Goal: Task Accomplishment & Management: Use online tool/utility

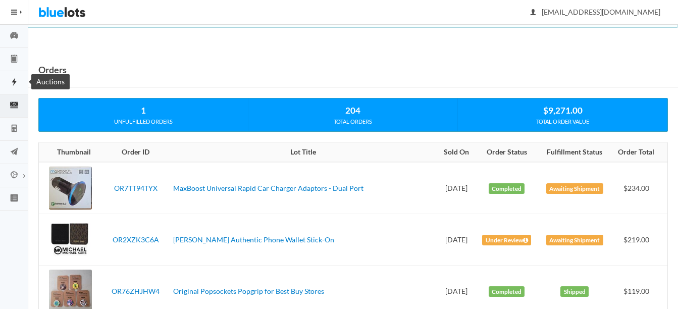
drag, startPoint x: 0, startPoint y: 0, endPoint x: 26, endPoint y: 80, distance: 83.8
click at [13, 75] on link "Auctions" at bounding box center [14, 82] width 28 height 23
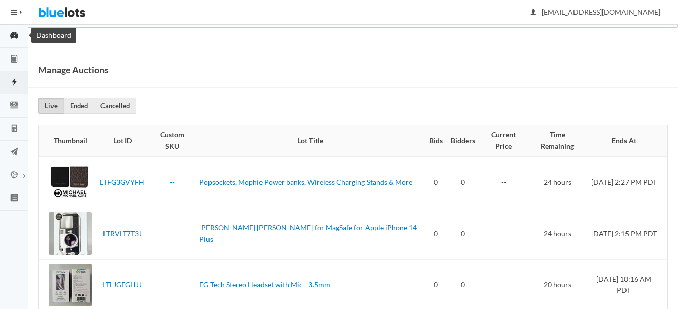
click at [14, 32] on icon "speedometer" at bounding box center [14, 35] width 28 height 9
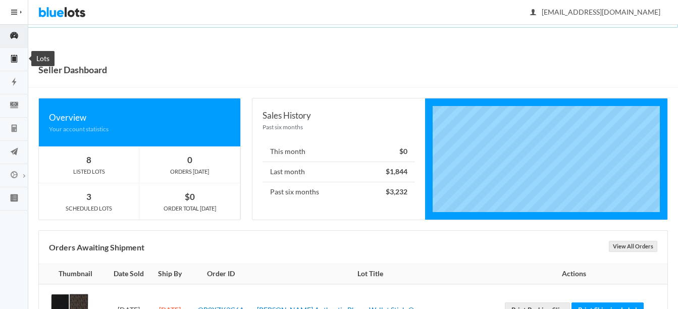
click at [12, 60] on icon "clipboard" at bounding box center [14, 58] width 4 height 7
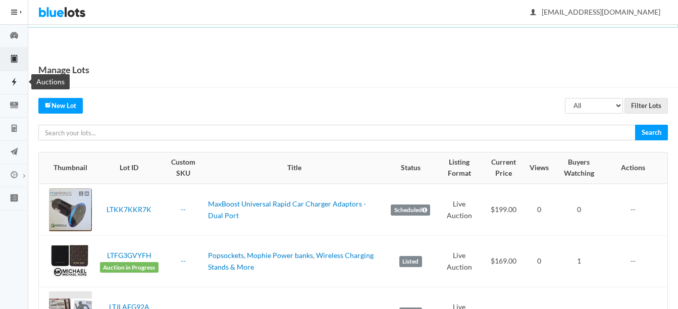
click at [16, 78] on icon "flash" at bounding box center [14, 81] width 28 height 9
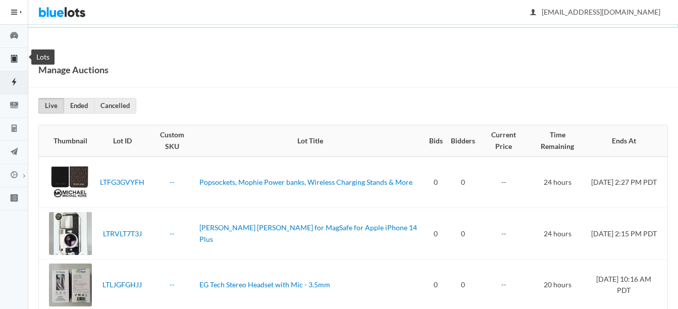
click at [18, 56] on icon "clipboard" at bounding box center [14, 58] width 28 height 9
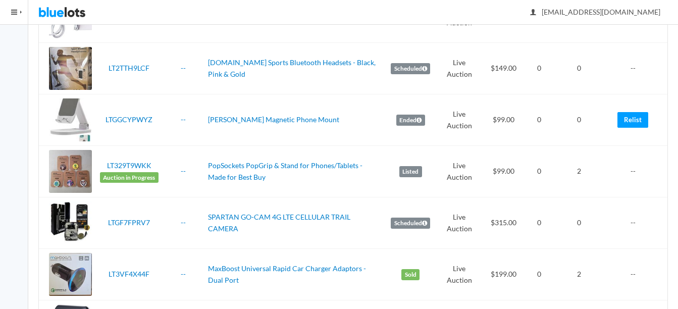
scroll to position [353, 0]
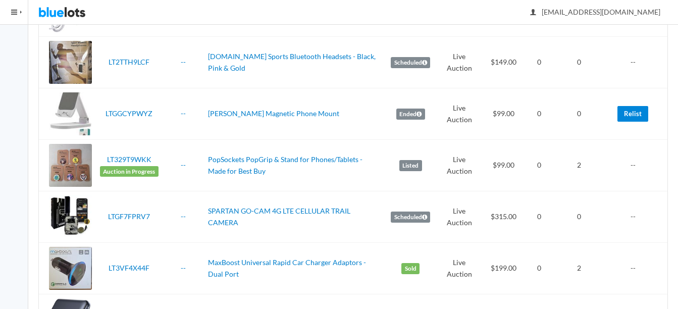
click at [631, 114] on link "Relist" at bounding box center [632, 114] width 31 height 16
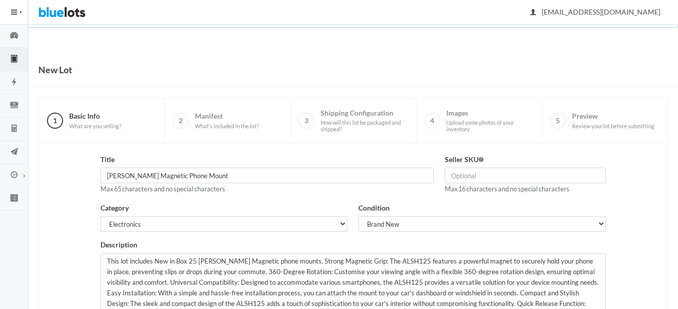
scroll to position [196, 0]
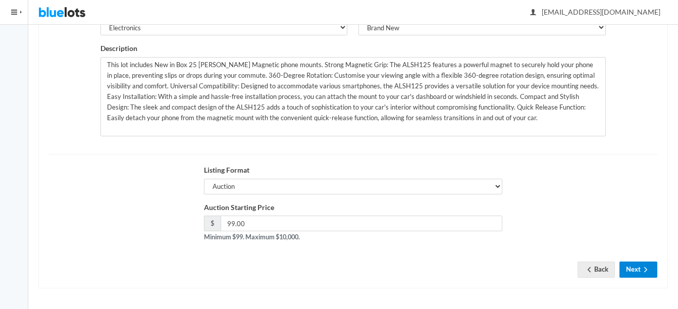
click at [643, 267] on icon "arrow forward" at bounding box center [646, 269] width 10 height 8
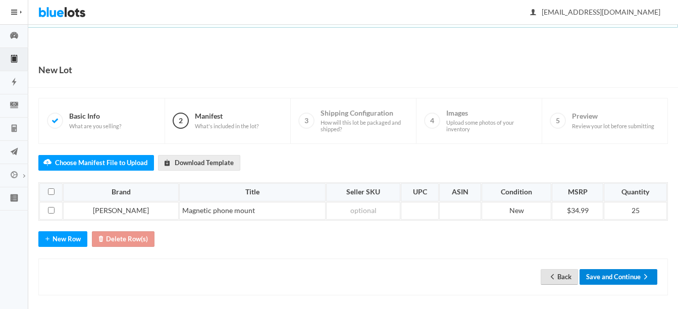
drag, startPoint x: 628, startPoint y: 276, endPoint x: 573, endPoint y: 277, distance: 55.5
click at [573, 277] on div "Back Save and Continue" at bounding box center [599, 277] width 117 height 16
click at [570, 275] on link "Back" at bounding box center [559, 277] width 37 height 16
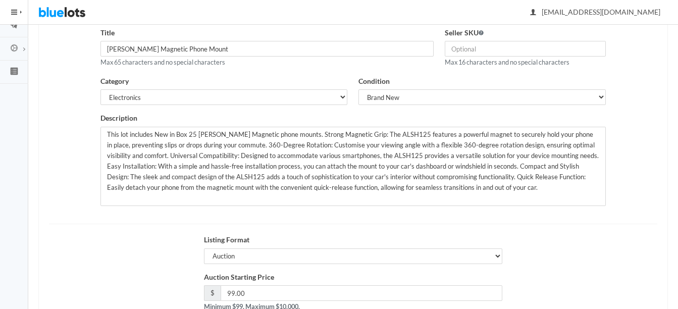
scroll to position [196, 0]
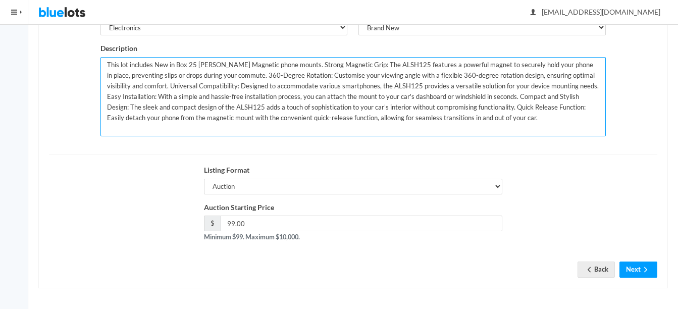
click at [195, 62] on textarea "This lot includes New in Box 25 [PERSON_NAME] Magnetic phone mounts. Strong Mag…" at bounding box center [352, 96] width 505 height 79
type textarea "This lot includes New in Box 28 [PERSON_NAME] Magnetic phone mounts. Strong Mag…"
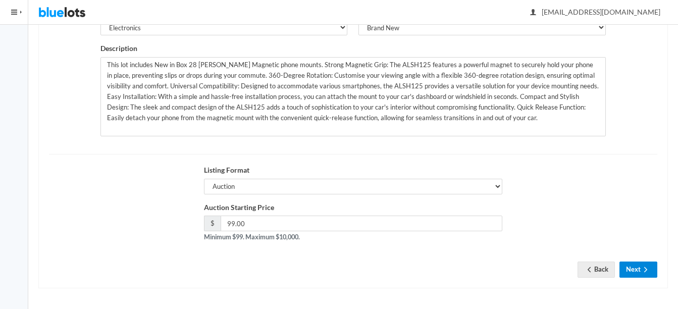
click at [630, 264] on button "Next" at bounding box center [638, 269] width 38 height 16
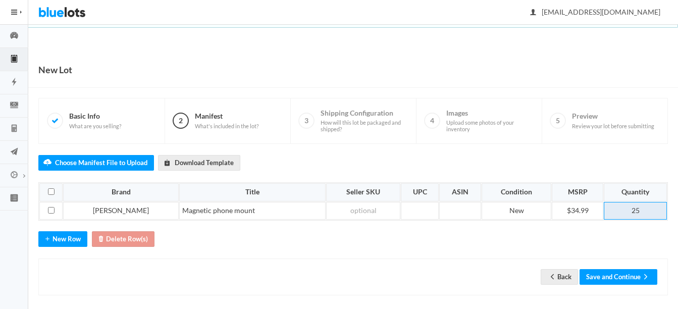
click at [633, 208] on td "25" at bounding box center [635, 211] width 63 height 18
click at [635, 267] on div "Back Save and Continue" at bounding box center [352, 276] width 629 height 37
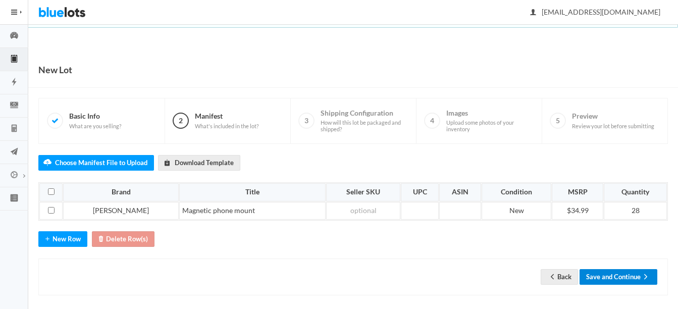
click at [632, 278] on button "Save and Continue" at bounding box center [618, 277] width 78 height 16
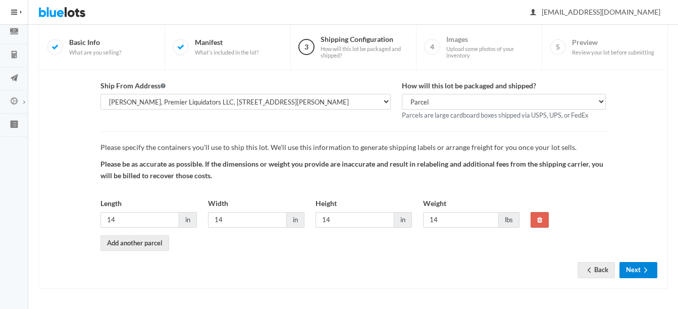
scroll to position [74, 0]
click at [635, 270] on button "Next" at bounding box center [638, 269] width 38 height 16
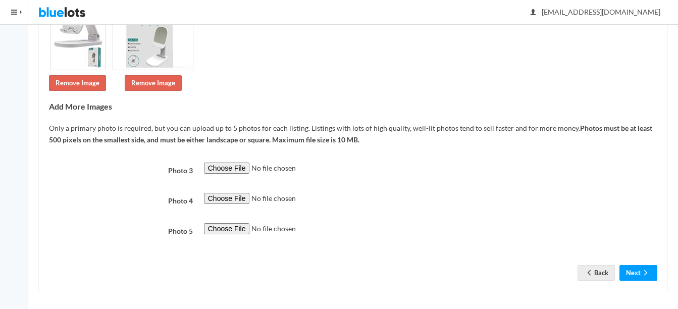
scroll to position [188, 0]
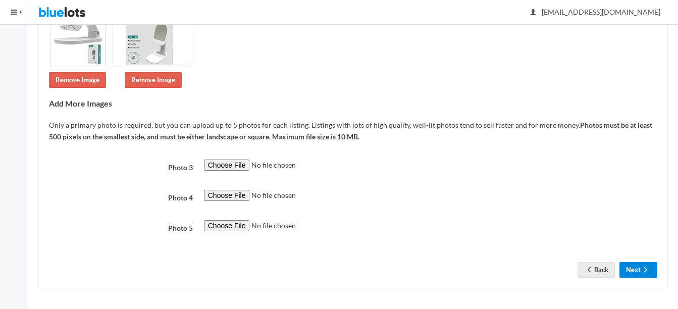
click at [642, 268] on icon "arrow forward" at bounding box center [646, 269] width 10 height 8
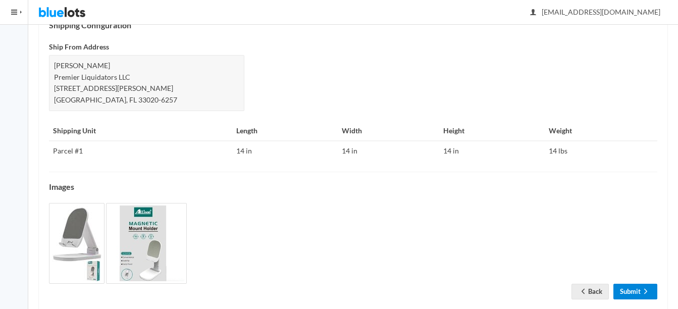
scroll to position [494, 0]
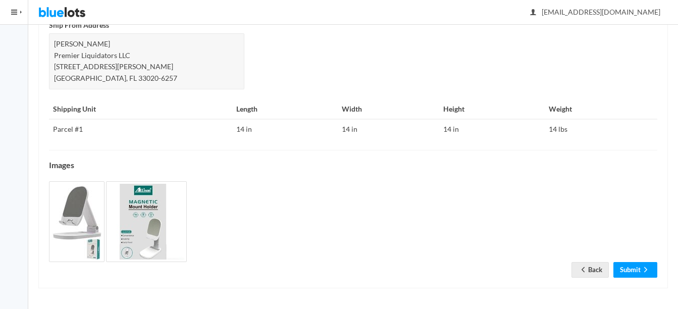
click at [634, 274] on link "Submit" at bounding box center [635, 270] width 44 height 16
